Goal: Information Seeking & Learning: Learn about a topic

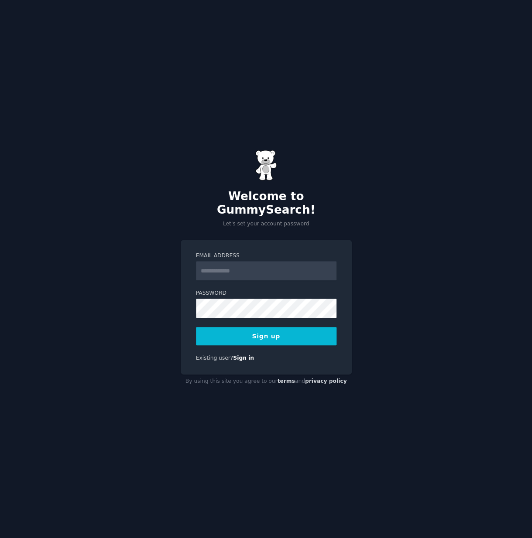
click at [255, 261] on input "Email Address" at bounding box center [266, 270] width 140 height 19
type input "**********"
click at [261, 329] on button "Sign up" at bounding box center [266, 336] width 140 height 18
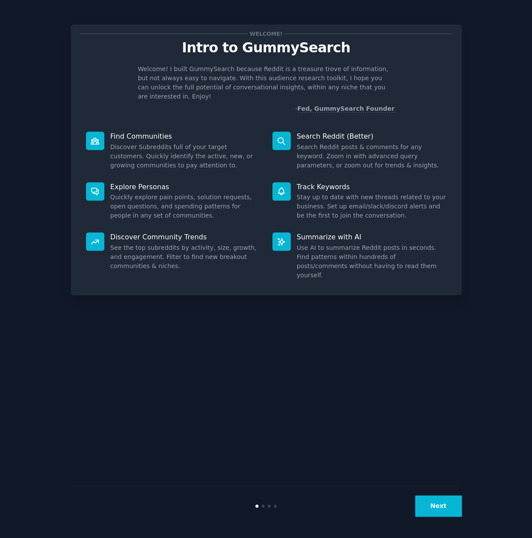
click at [425, 499] on button "Next" at bounding box center [438, 505] width 47 height 21
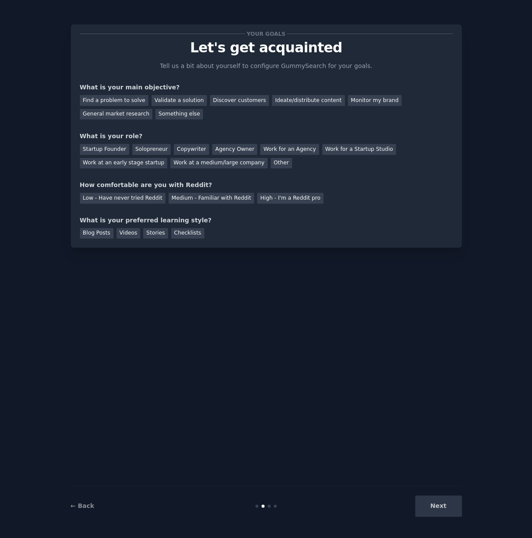
click at [437, 508] on div "Next" at bounding box center [396, 505] width 130 height 21
click at [109, 117] on div "General market research" at bounding box center [116, 114] width 73 height 11
click at [158, 150] on div "Solopreneur" at bounding box center [151, 149] width 38 height 11
click at [221, 201] on div "Medium - Familiar with Reddit" at bounding box center [210, 198] width 85 height 11
click at [160, 236] on div "Stories" at bounding box center [155, 233] width 24 height 11
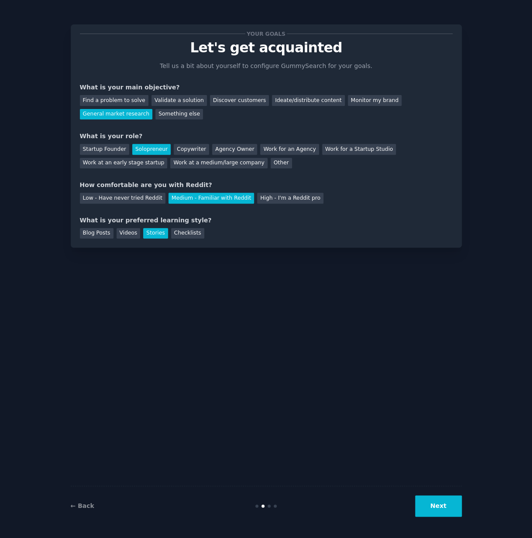
click at [436, 507] on button "Next" at bounding box center [438, 505] width 47 height 21
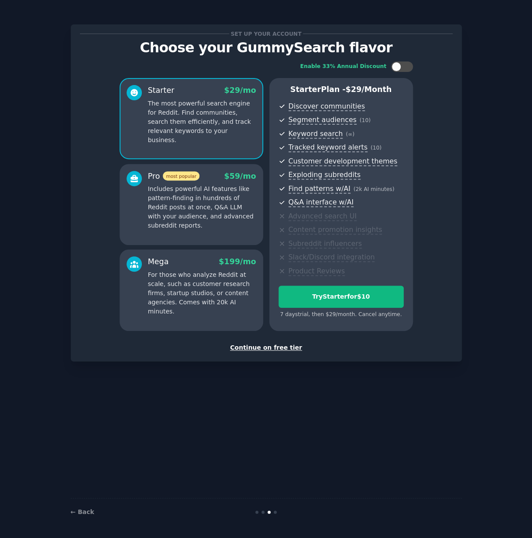
click at [271, 350] on div "Continue on free tier" at bounding box center [266, 347] width 372 height 9
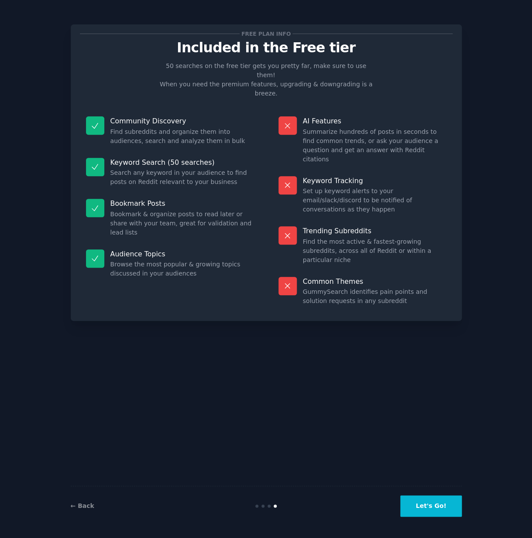
click at [426, 507] on button "Let's Go!" at bounding box center [430, 505] width 61 height 21
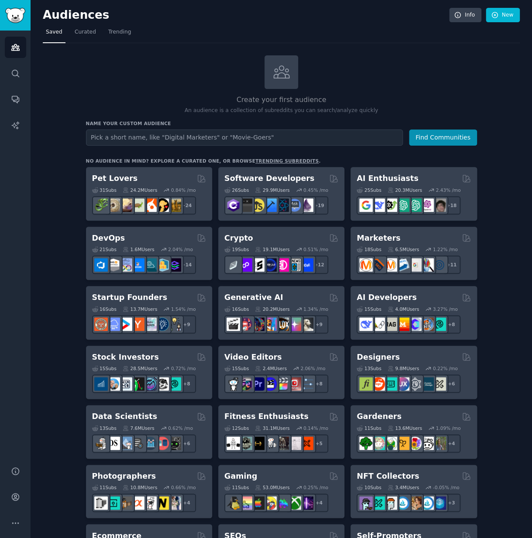
click at [107, 136] on input "text" at bounding box center [244, 137] width 317 height 16
type input ""parenting challenges" OR "struggling as a parent" OR "toddler tantrums" OR "ra…"
click at [436, 133] on button "Find Communities" at bounding box center [443, 137] width 68 height 16
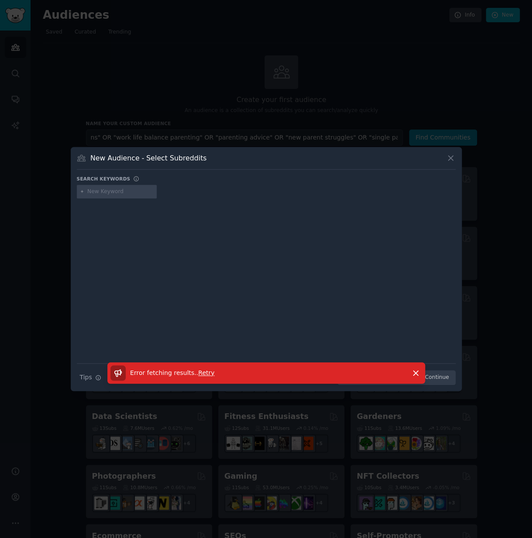
click at [208, 371] on span "Retry" at bounding box center [206, 372] width 16 height 7
click at [208, 373] on span "Retry" at bounding box center [206, 372] width 16 height 7
click at [413, 374] on icon "button" at bounding box center [415, 372] width 9 height 9
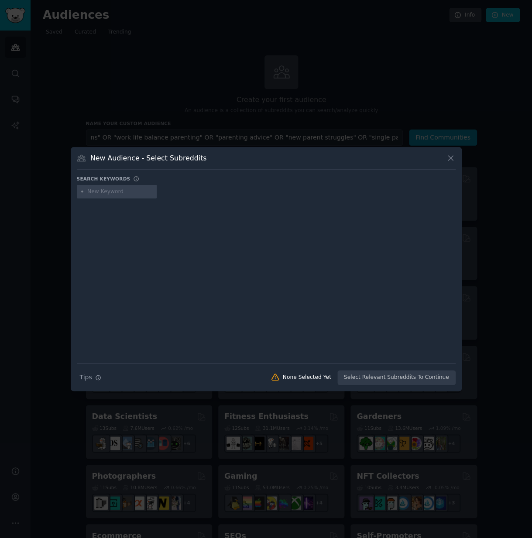
click at [103, 191] on input "text" at bounding box center [120, 192] width 66 height 8
paste input ""parenting challenges" OR "struggling as a parent" OR "toddler tantrums" OR "ra…"
type input ""parenting challenges" OR "struggling as a parent" OR "toddler tantrums" OR "ra…"
click at [373, 380] on div "Search Tips Tips None Selected Yet Select Relevant Subreddits To Continue" at bounding box center [266, 374] width 378 height 22
click at [454, 160] on icon at bounding box center [450, 157] width 9 height 9
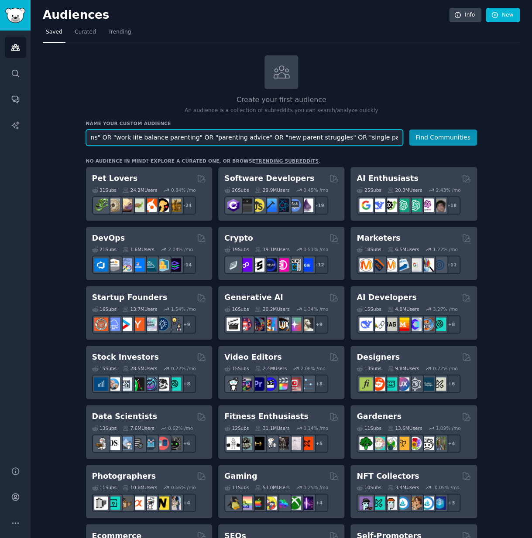
click at [398, 139] on input ""parenting challenges" OR "struggling as a parent" OR "toddler tantrums" OR "ra…" at bounding box center [244, 137] width 317 height 16
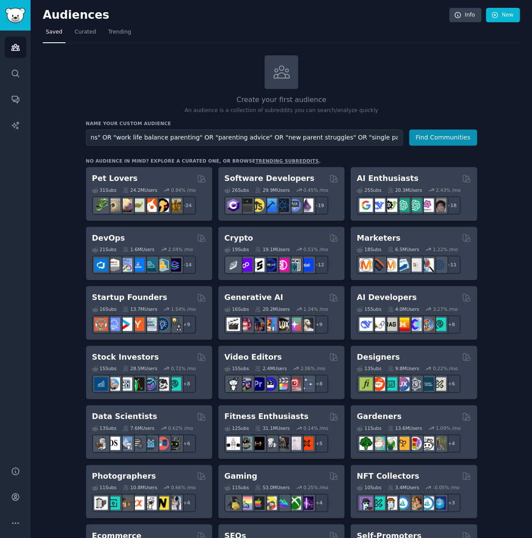
click at [404, 138] on form "Audience Name "parenting challenges" OR "struggling as a parent" OR "toddler ta…" at bounding box center [281, 137] width 391 height 16
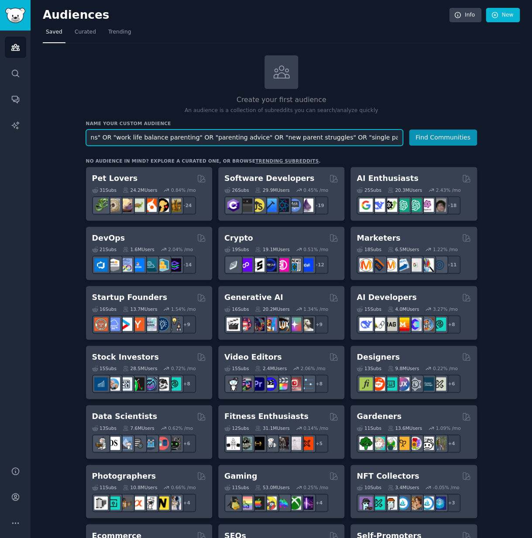
drag, startPoint x: 400, startPoint y: 138, endPoint x: 68, endPoint y: 129, distance: 332.8
click at [68, 129] on div "Create your first audience An audience is a collection of subreddits you can se…" at bounding box center [281, 530] width 477 height 950
click at [247, 133] on input "text" at bounding box center [244, 137] width 317 height 16
type input "parenting"
click at [409, 129] on button "Find Communities" at bounding box center [443, 137] width 68 height 16
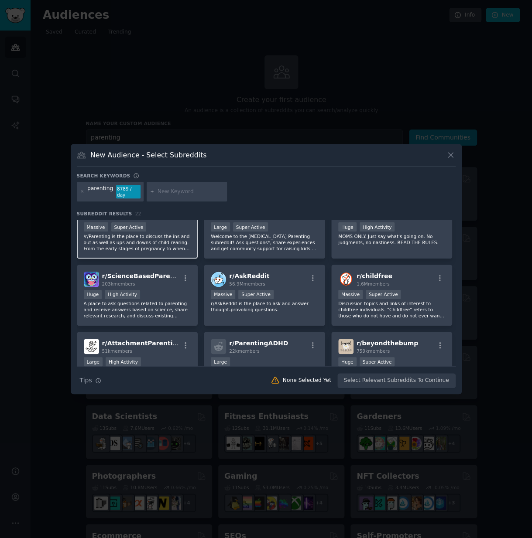
scroll to position [28, 0]
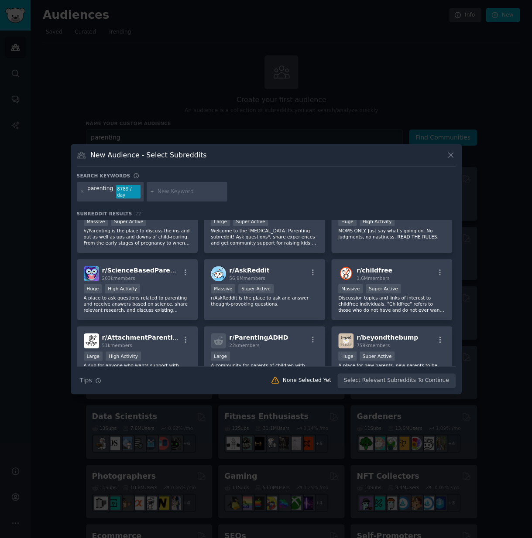
click at [183, 194] on input "text" at bounding box center [190, 192] width 66 height 8
paste input ""parenting challenges" OR "struggling as a parent" OR "toddler tantrums" OR "ra…"
type input ""parenting challenges" OR "struggling as a parent" OR "toddler tantrums" OR "ra…"
click at [200, 192] on input ""parenting challenges" OR "struggling as a parent" OR "toddler tantrums" OR "ra…" at bounding box center [190, 192] width 66 height 8
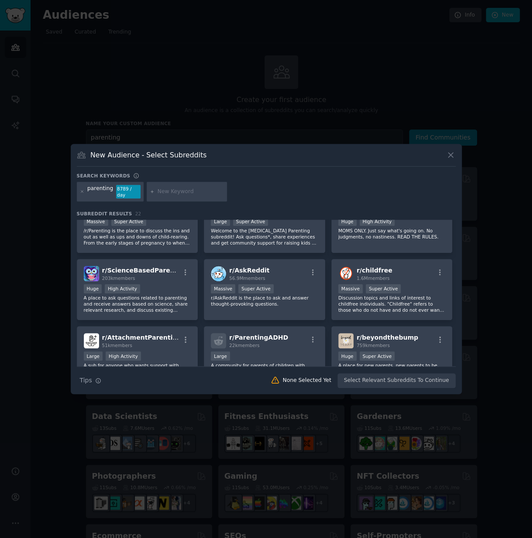
scroll to position [0, 0]
paste input "("parenting challenges" OR "struggling as a parent" OR "parenting problems" OR …"
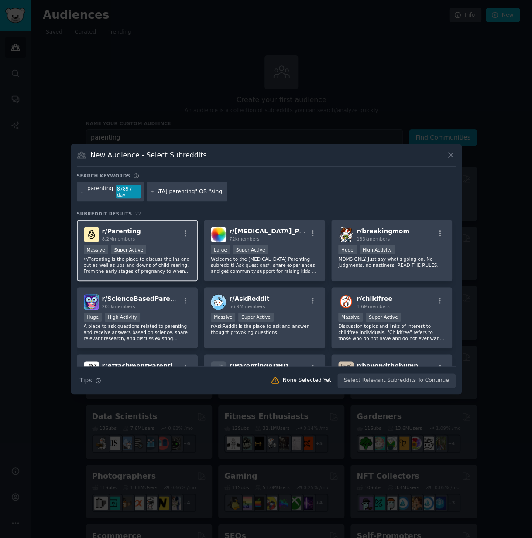
type input "("parenting challenges" OR "struggling as a parent" OR "parenting problems" OR …"
click at [154, 239] on div "r/ Parenting 8.2M members" at bounding box center [137, 234] width 107 height 15
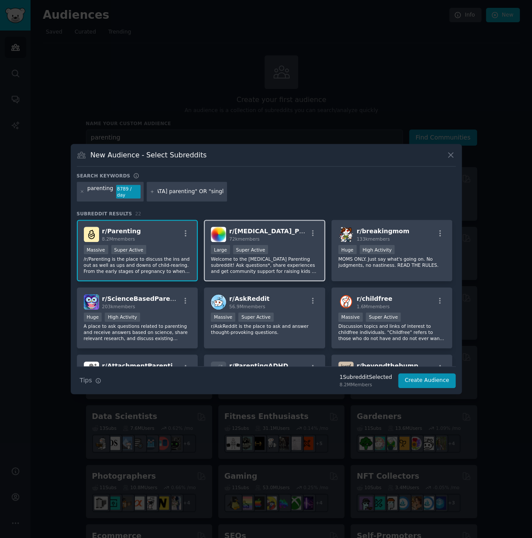
scroll to position [17, 0]
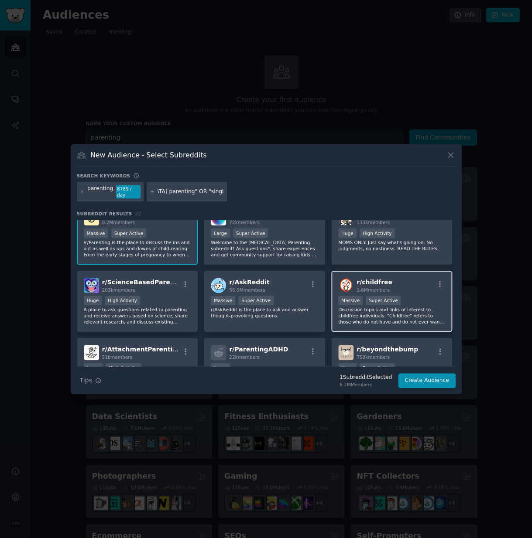
click at [430, 301] on div ">= 95th percentile for submissions / day Massive Super Active" at bounding box center [391, 301] width 107 height 11
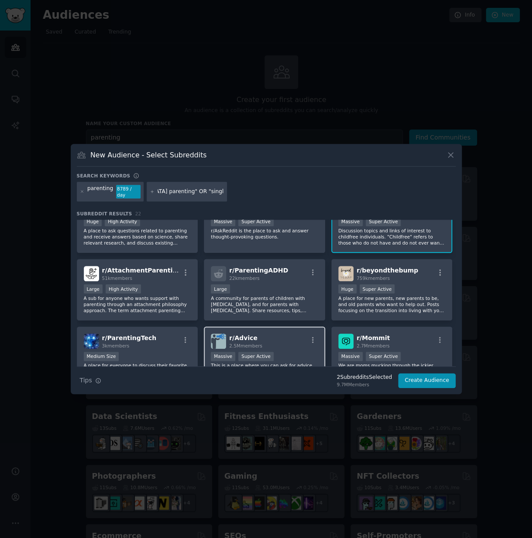
scroll to position [144, 0]
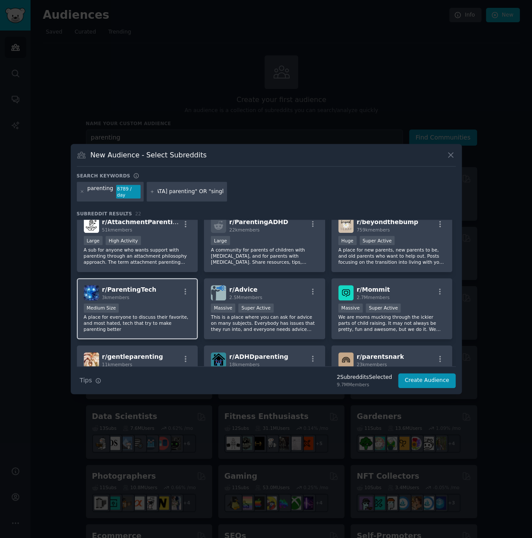
click at [168, 300] on div "r/ ParentingTech 3k members" at bounding box center [137, 292] width 107 height 15
click at [415, 239] on div "Huge Super Active" at bounding box center [391, 241] width 107 height 11
click at [163, 302] on div "r/ ParentingTech 3k members Medium Size A place for everyone to discuss their f…" at bounding box center [137, 308] width 121 height 61
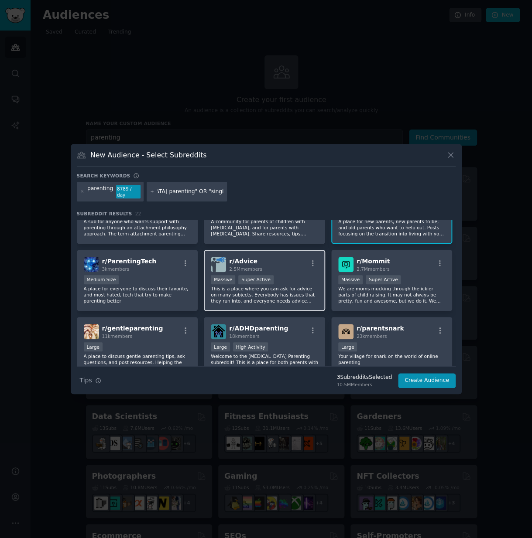
scroll to position [184, 0]
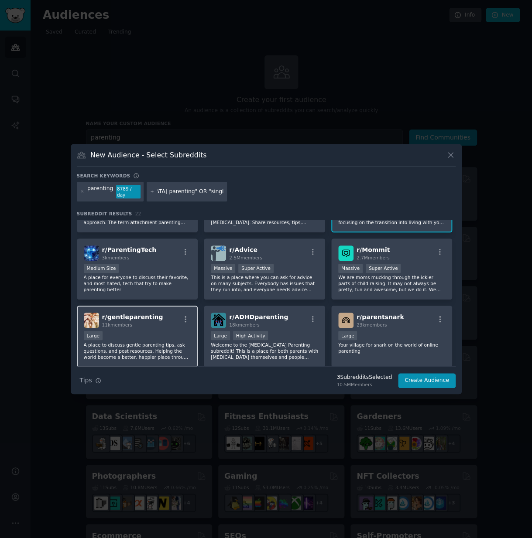
click at [166, 336] on div "Large" at bounding box center [137, 336] width 107 height 11
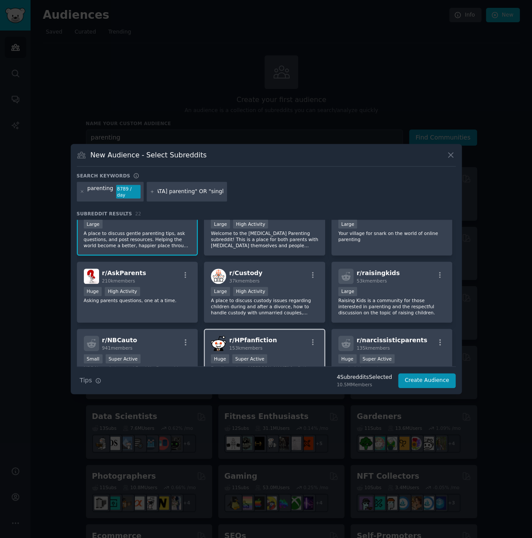
scroll to position [301, 0]
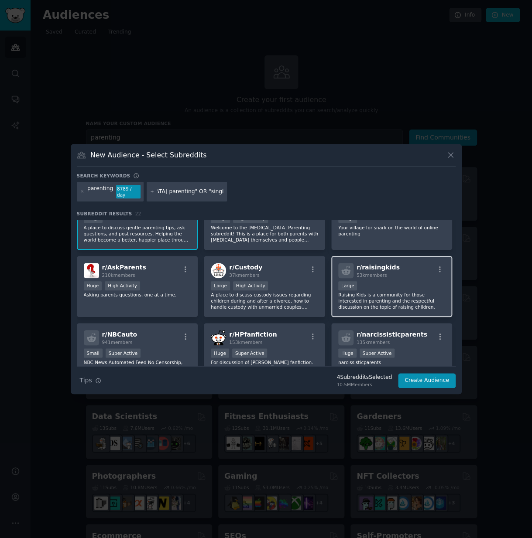
click at [417, 281] on div "r/ raisingkids 53k members Large Raising Kids is a community for those interest…" at bounding box center [391, 286] width 121 height 61
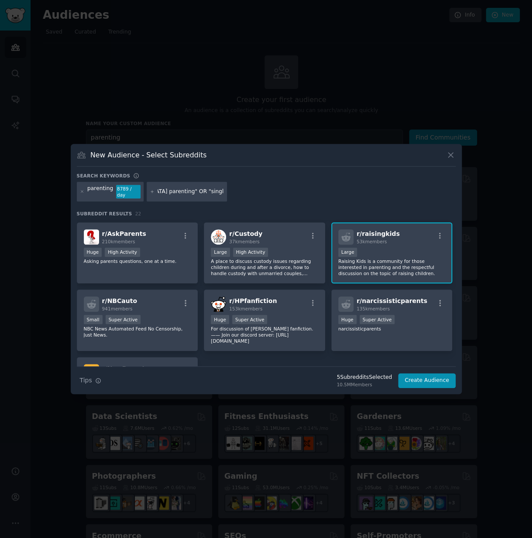
scroll to position [417, 0]
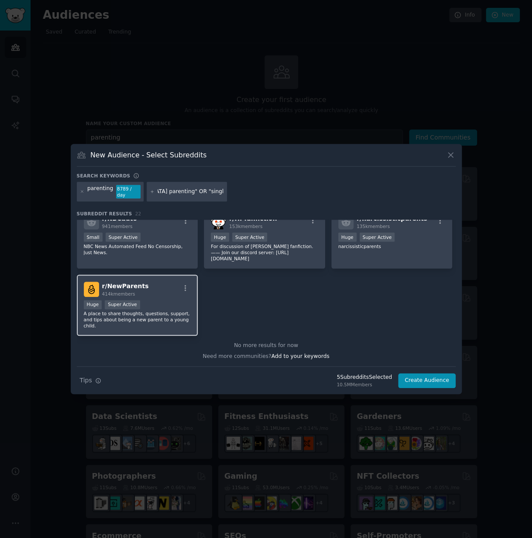
click at [168, 303] on div "Huge Super Active" at bounding box center [137, 305] width 107 height 11
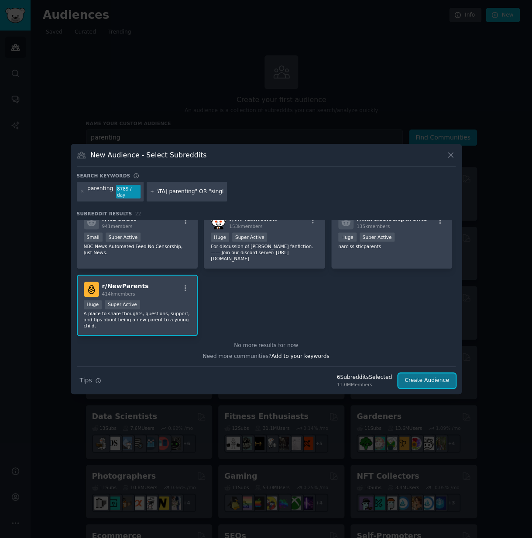
click at [412, 384] on button "Create Audience" at bounding box center [427, 380] width 58 height 15
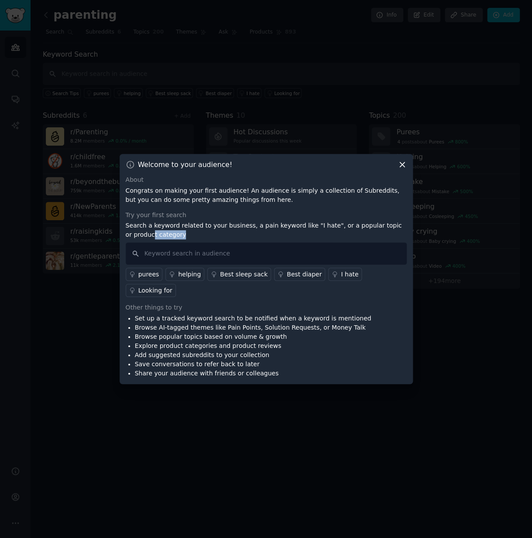
drag, startPoint x: 184, startPoint y: 244, endPoint x: 145, endPoint y: 245, distance: 38.4
click at [146, 239] on p "Search a keyword related to your business, a pain keyword like "I hate", or a p…" at bounding box center [266, 230] width 281 height 18
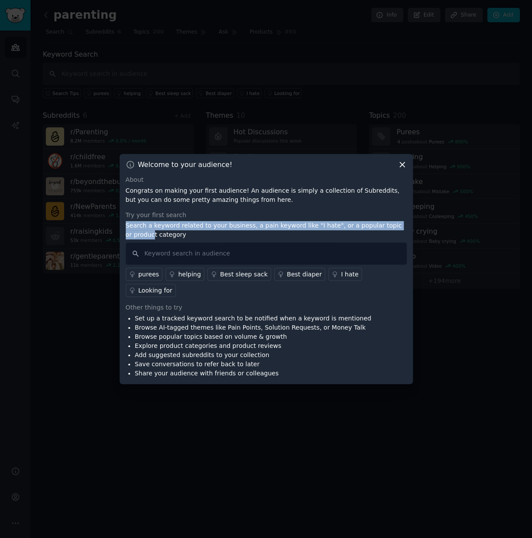
drag, startPoint x: 141, startPoint y: 242, endPoint x: 127, endPoint y: 236, distance: 15.8
click at [127, 236] on p "Search a keyword related to your business, a pain keyword like "I hate", or a p…" at bounding box center [266, 230] width 281 height 18
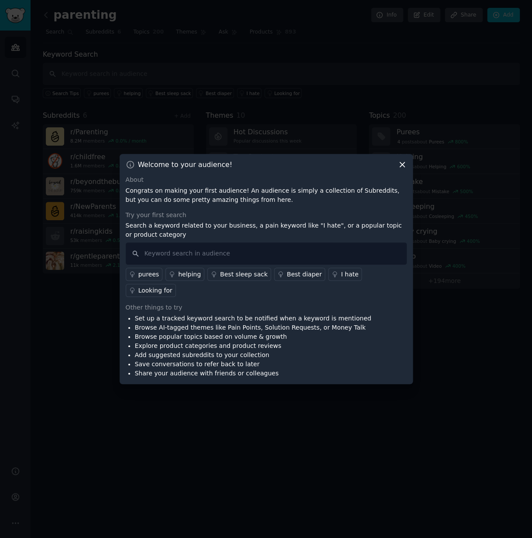
click at [126, 235] on p "Search a keyword related to your business, a pain keyword like "I hate", or a p…" at bounding box center [266, 230] width 281 height 18
click at [403, 169] on icon at bounding box center [401, 164] width 9 height 9
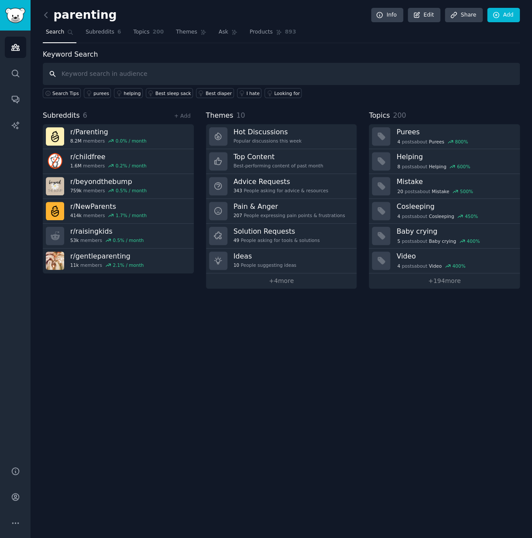
click at [104, 69] on input "text" at bounding box center [281, 74] width 477 height 22
paste input "("parenting challenges" OR "struggling as a parent" OR "parenting problems" OR …"
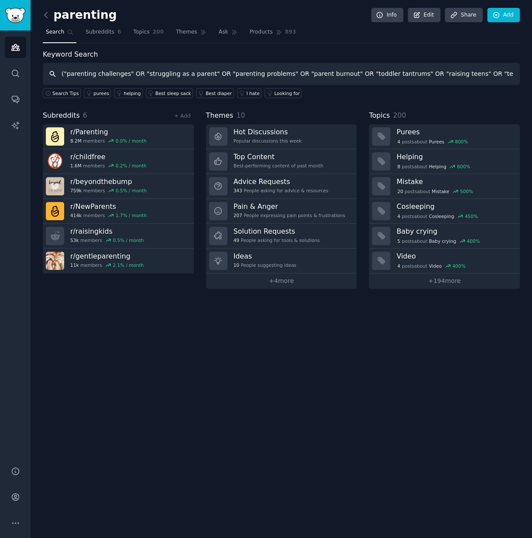
scroll to position [0, 493]
type input "("parenting challenges" OR "struggling as a parent" OR "parenting problems" OR …"
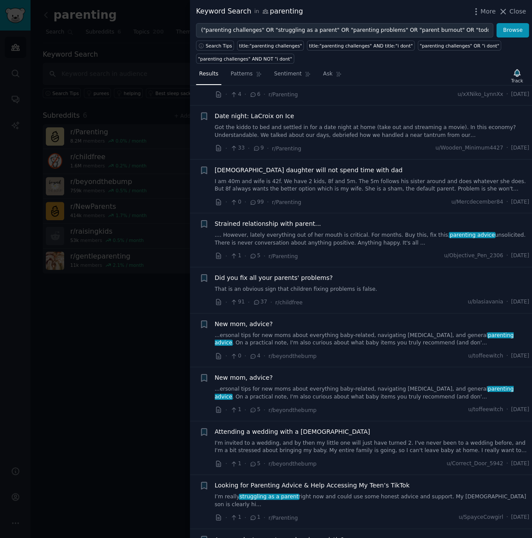
scroll to position [1997, 0]
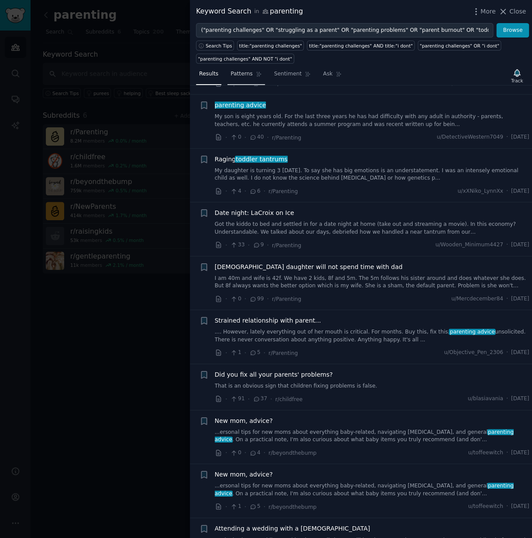
click at [247, 72] on span "Patterns" at bounding box center [241, 74] width 22 height 8
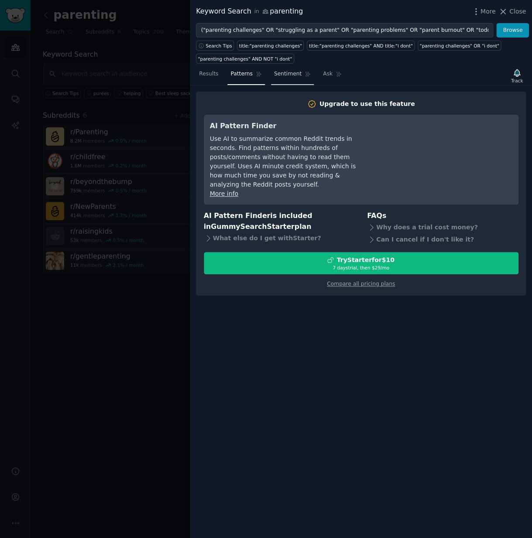
click at [283, 71] on span "Sentiment" at bounding box center [287, 74] width 27 height 8
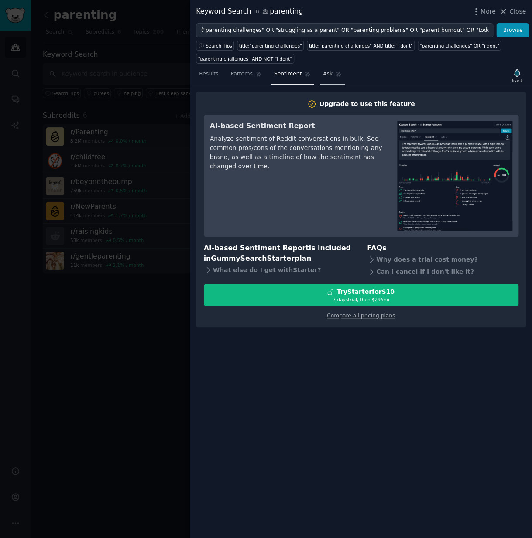
click at [328, 75] on span "Ask" at bounding box center [328, 74] width 10 height 8
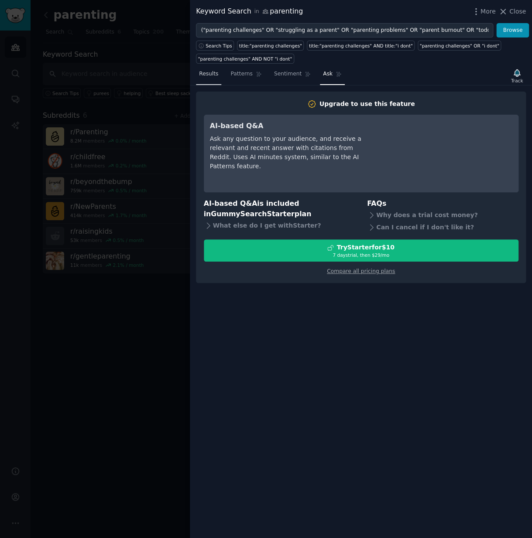
click at [219, 75] on link "Results" at bounding box center [208, 76] width 25 height 18
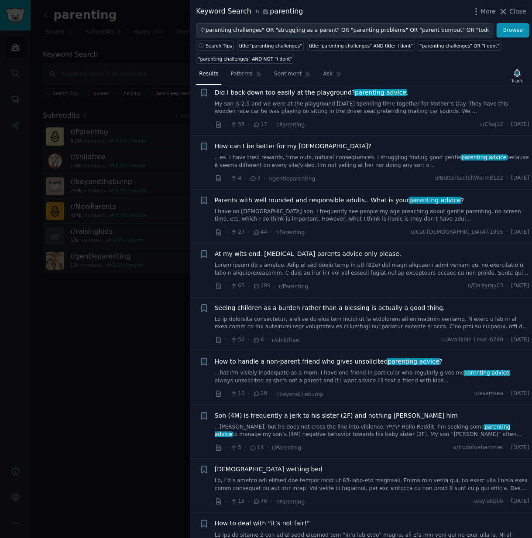
scroll to position [4702, 0]
